Goal: Information Seeking & Learning: Compare options

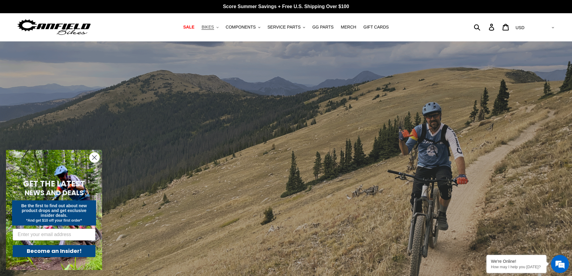
click at [219, 27] on icon ".cls-1{fill:#231f20}" at bounding box center [217, 27] width 2 height 2
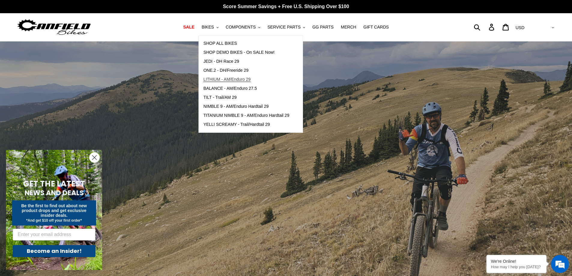
click at [238, 80] on span "LITHIUM - AM/Enduro 29" at bounding box center [226, 79] width 47 height 5
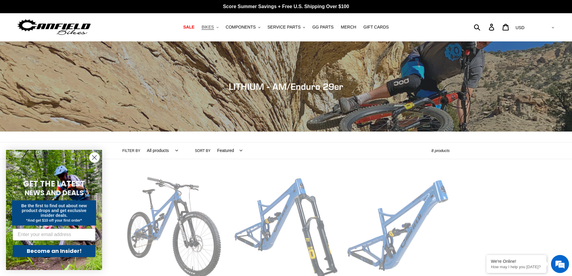
click at [219, 28] on icon ".cls-1{fill:#231f20}" at bounding box center [217, 27] width 2 height 2
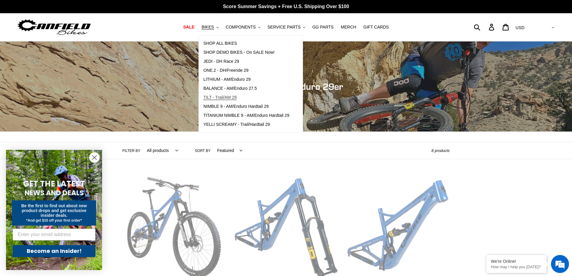
click at [218, 95] on span "TILT - Trail/AM 29" at bounding box center [219, 97] width 33 height 5
